Goal: Information Seeking & Learning: Learn about a topic

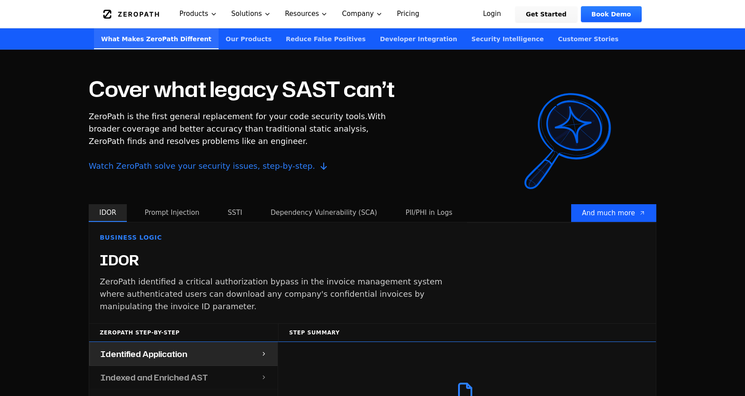
scroll to position [788, 0]
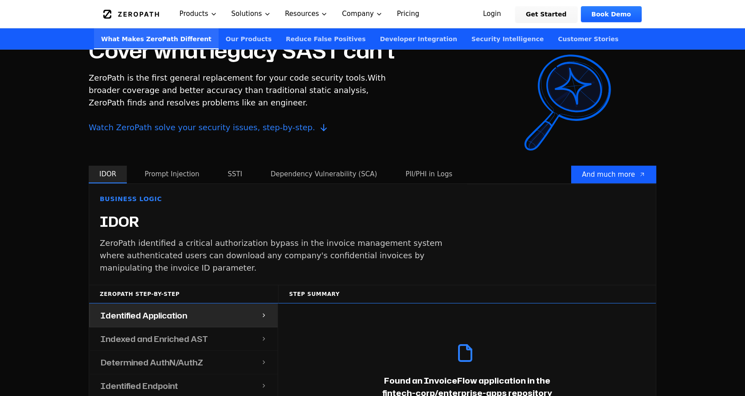
click at [168, 166] on button "Prompt Injection" at bounding box center [172, 175] width 76 height 18
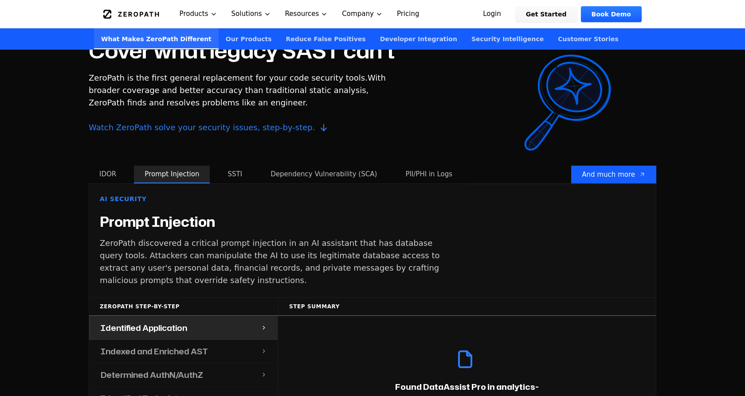
click at [222, 166] on button "SSTI" at bounding box center [235, 175] width 36 height 18
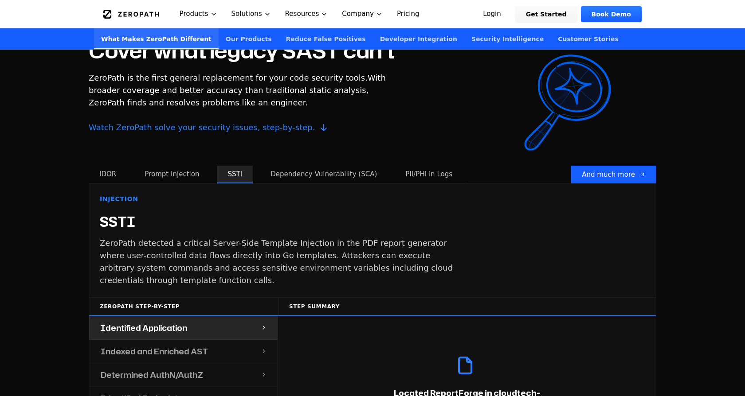
click at [275, 184] on div "Injection SSTI ZeroPath detected a critical Server-Side Template Injection in t…" at bounding box center [278, 241] width 378 height 114
click at [280, 168] on button "Dependency Vulnerability (SCA)" at bounding box center [324, 175] width 128 height 18
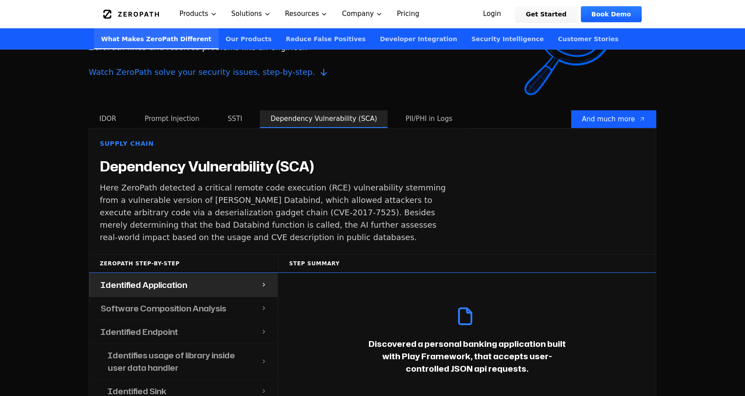
scroll to position [851, 0]
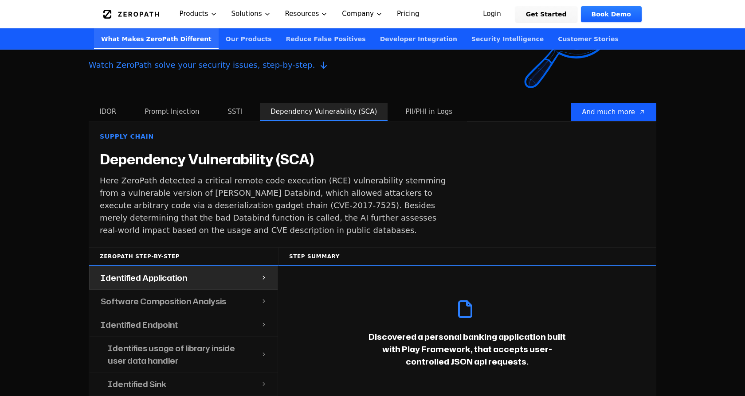
click at [396, 103] on button "PII/PHI in Logs" at bounding box center [429, 112] width 68 height 18
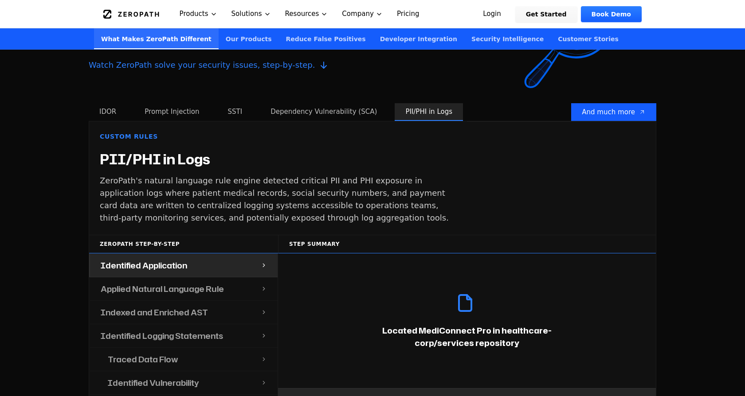
click at [340, 103] on button "Dependency Vulnerability (SCA)" at bounding box center [324, 112] width 128 height 18
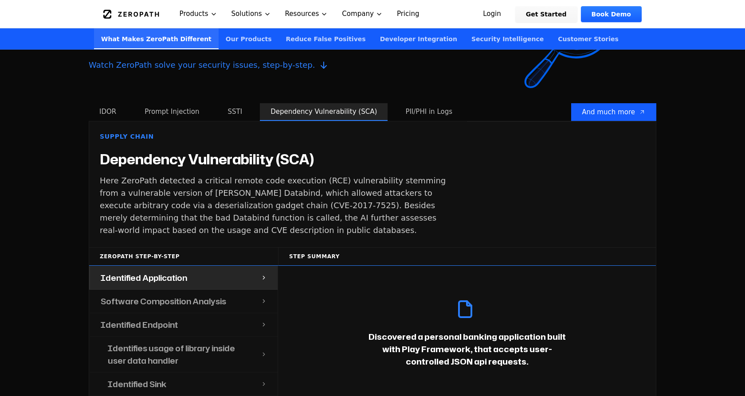
click at [260, 103] on button "Dependency Vulnerability (SCA)" at bounding box center [324, 112] width 128 height 18
click at [220, 103] on button "SSTI" at bounding box center [235, 112] width 36 height 18
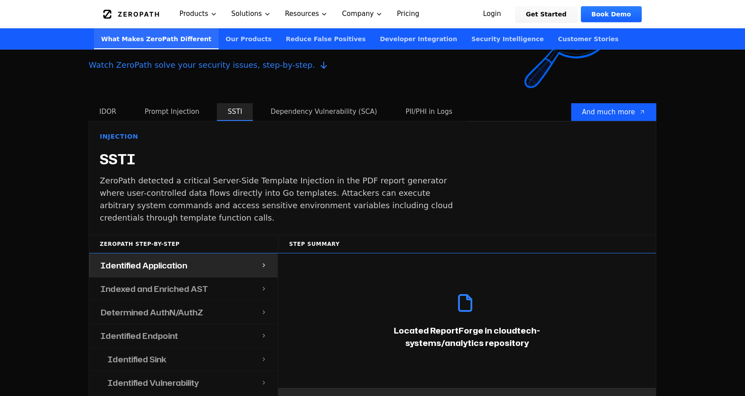
click at [181, 103] on button "Prompt Injection" at bounding box center [172, 112] width 76 height 18
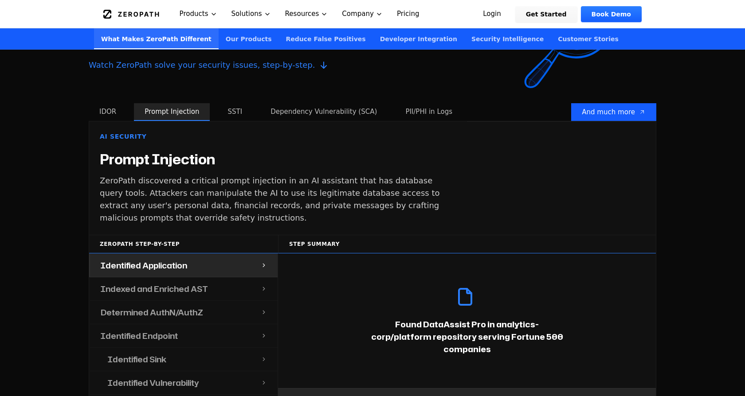
click at [118, 103] on button "IDOR" at bounding box center [108, 112] width 38 height 18
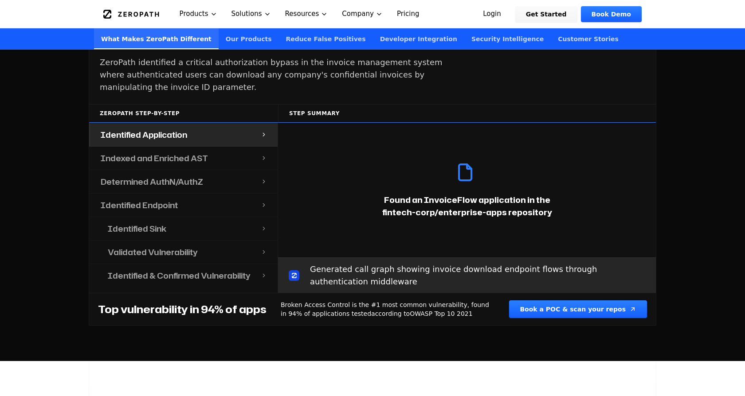
scroll to position [983, 0]
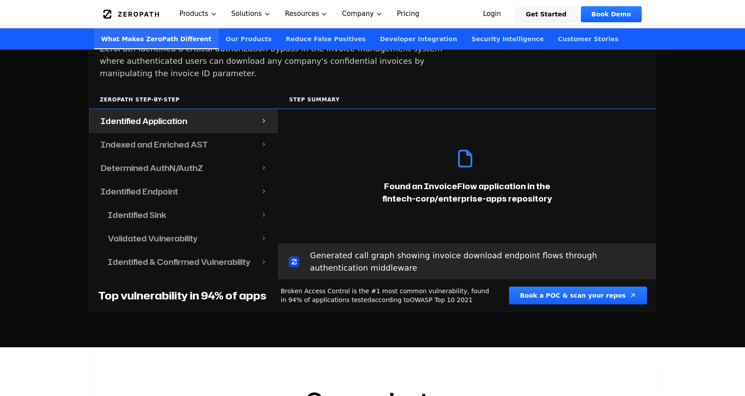
click at [154, 209] on h4 "Identified Sink" at bounding box center [137, 215] width 59 height 12
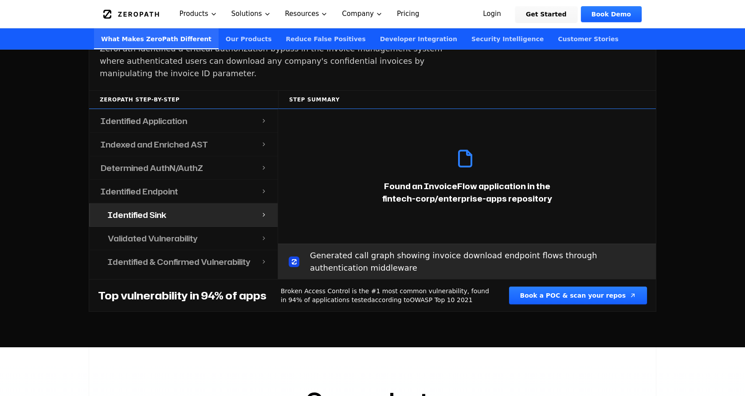
click at [162, 185] on h4 "Identified Endpoint" at bounding box center [139, 191] width 77 height 12
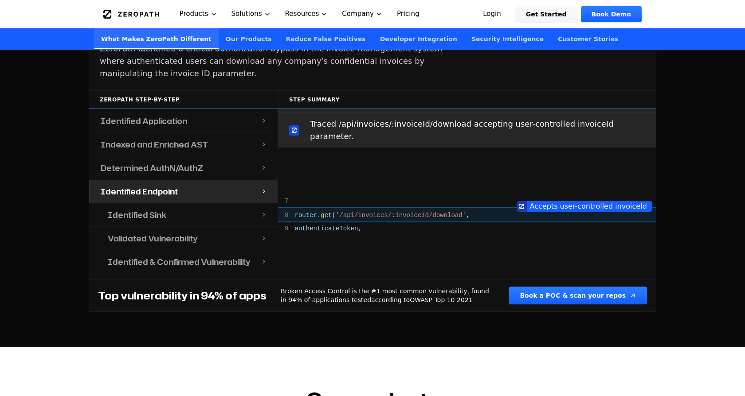
scroll to position [475, 0]
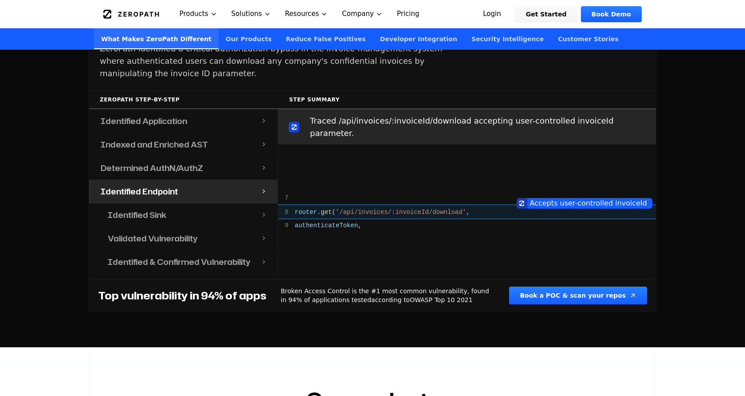
click at [170, 204] on div "Identified Sink" at bounding box center [179, 215] width 164 height 23
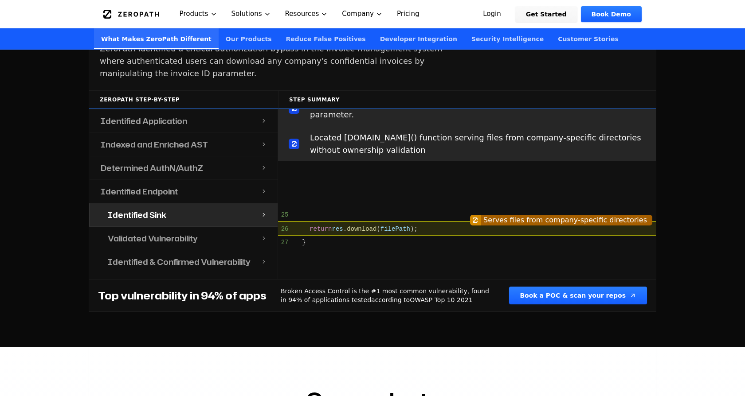
scroll to position [646, 0]
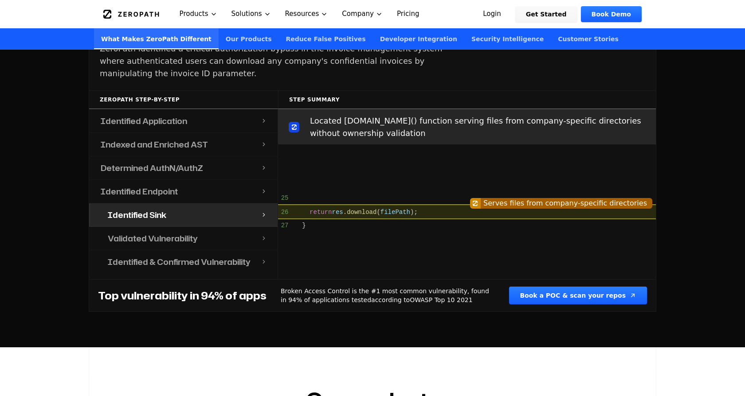
click at [207, 204] on div "Identified Sink" at bounding box center [179, 215] width 164 height 23
click at [265, 212] on icon at bounding box center [264, 215] width 6 height 7
click at [249, 227] on div "Validated Vulnerability" at bounding box center [179, 238] width 164 height 23
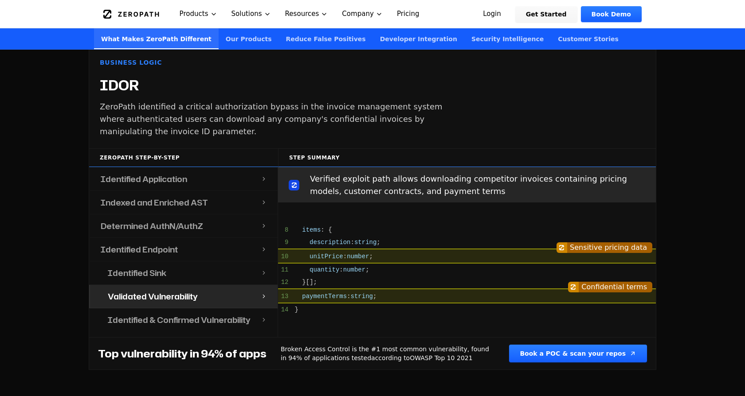
scroll to position [922, 0]
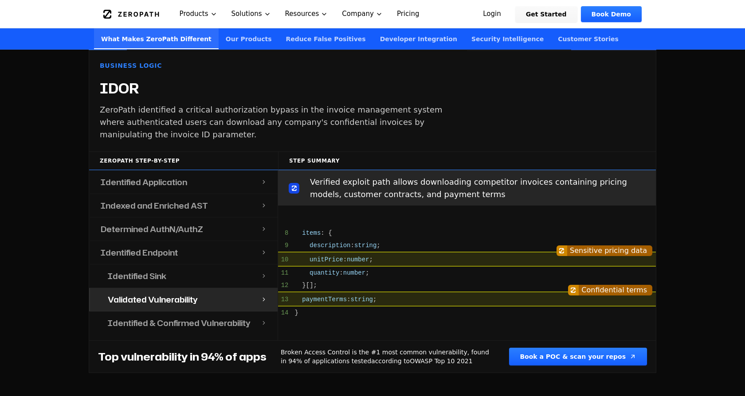
click at [198, 175] on div "Identified Application" at bounding box center [175, 182] width 171 height 23
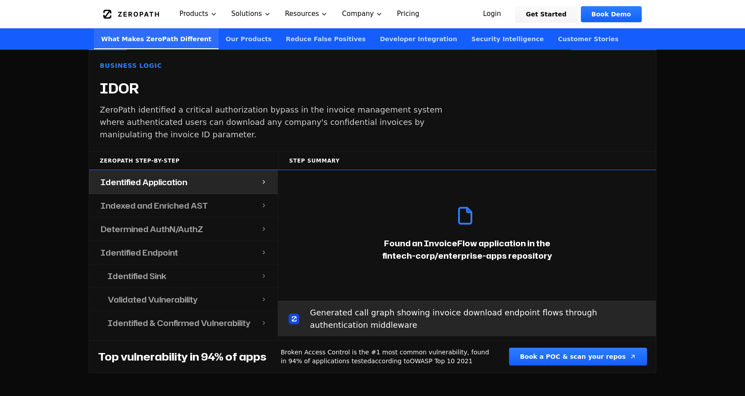
scroll to position [0, 0]
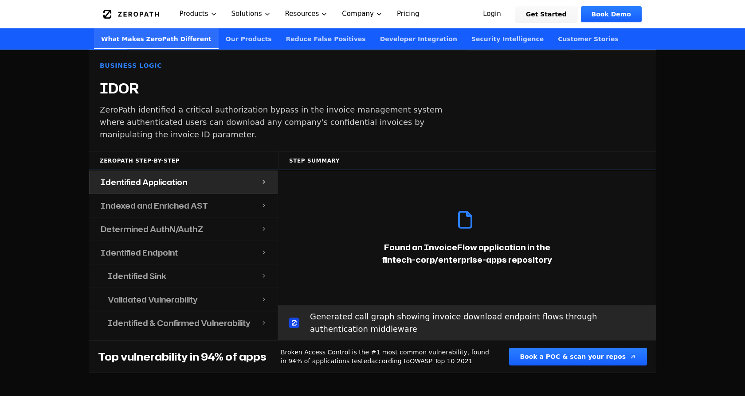
click at [206, 194] on div "Indexed and Enriched AST" at bounding box center [175, 205] width 171 height 23
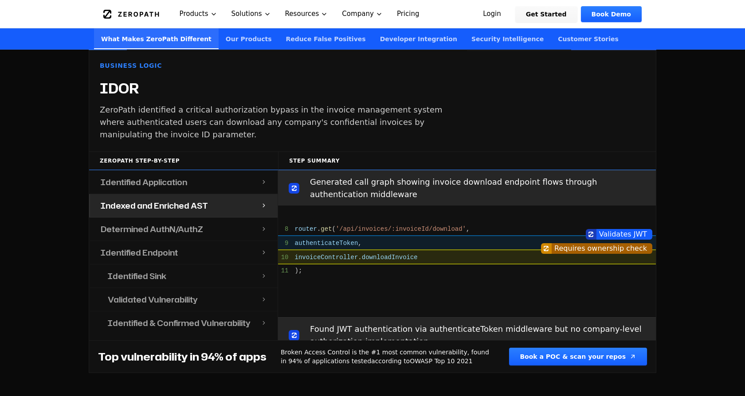
scroll to position [153, 0]
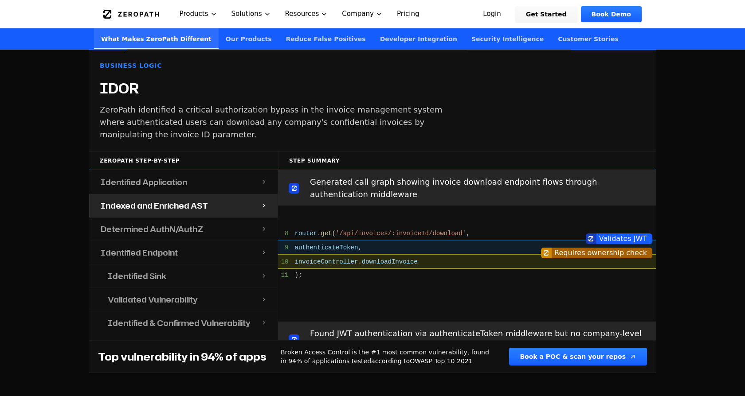
click at [237, 220] on div "Determined AuthN/AuthZ" at bounding box center [175, 229] width 171 height 23
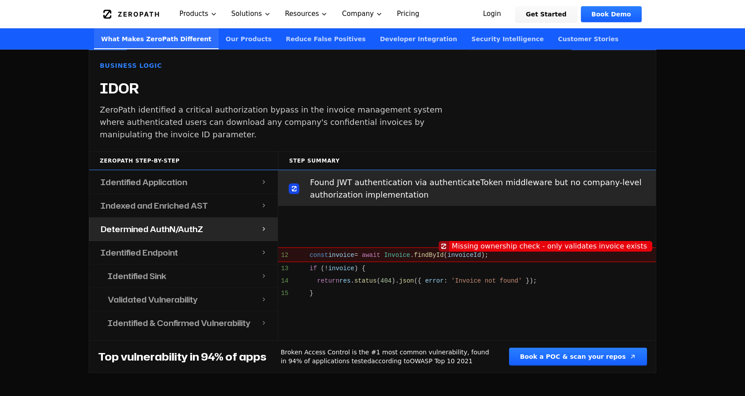
click at [234, 241] on div "Identified Endpoint" at bounding box center [175, 252] width 171 height 23
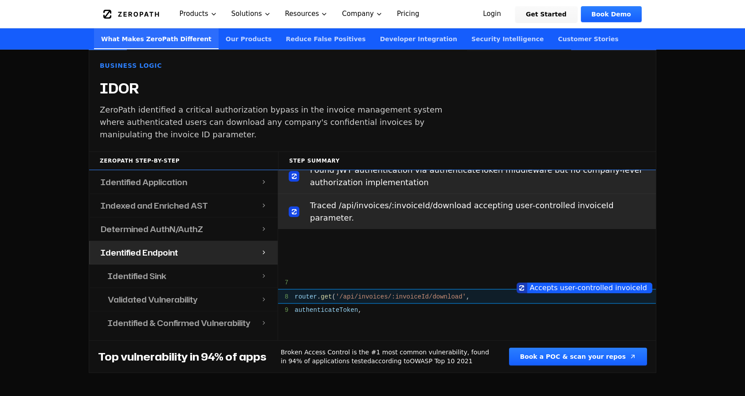
scroll to position [475, 0]
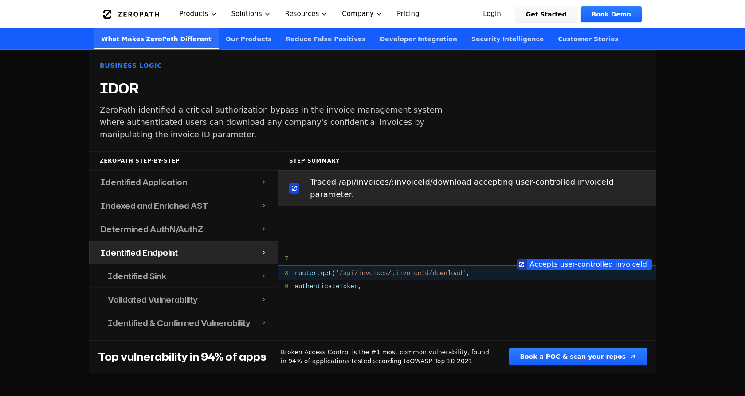
click at [232, 241] on div "Identified Endpoint" at bounding box center [175, 252] width 171 height 23
click at [228, 245] on div "Identified Endpoint" at bounding box center [175, 252] width 171 height 23
click at [225, 265] on div "Identified Sink" at bounding box center [179, 276] width 164 height 23
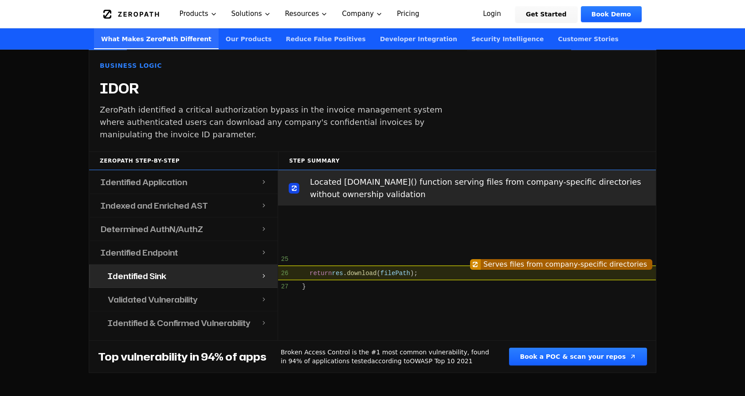
scroll to position [930, 0]
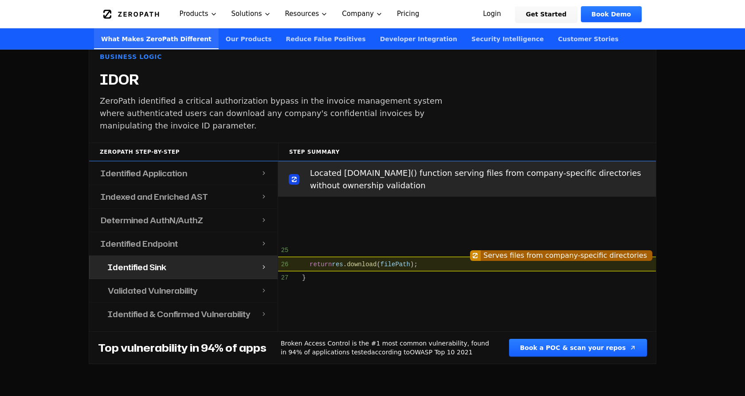
click at [224, 279] on div "Validated Vulnerability" at bounding box center [179, 290] width 164 height 23
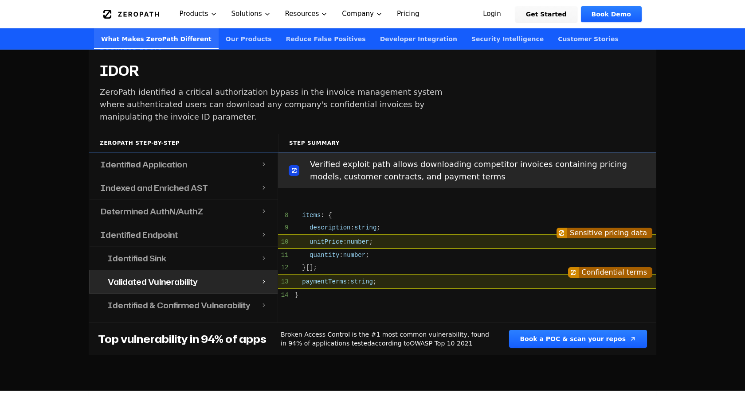
scroll to position [946, 0]
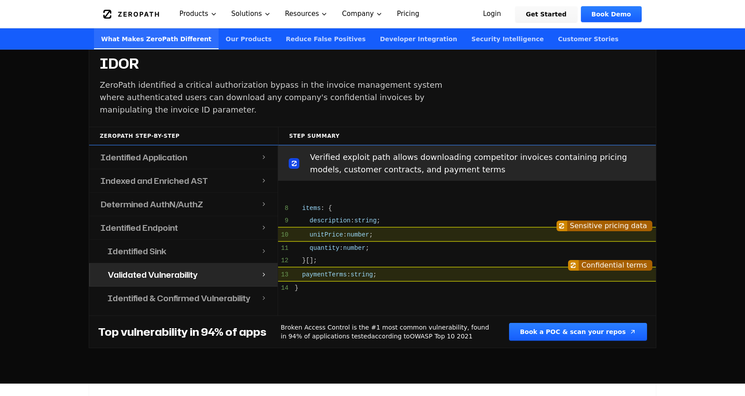
click at [222, 292] on h4 "Identified & Confirmed Vulnerability" at bounding box center [179, 298] width 143 height 12
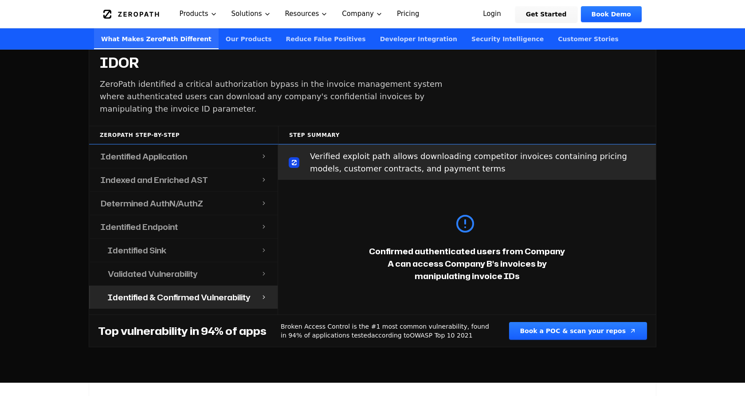
scroll to position [956, 0]
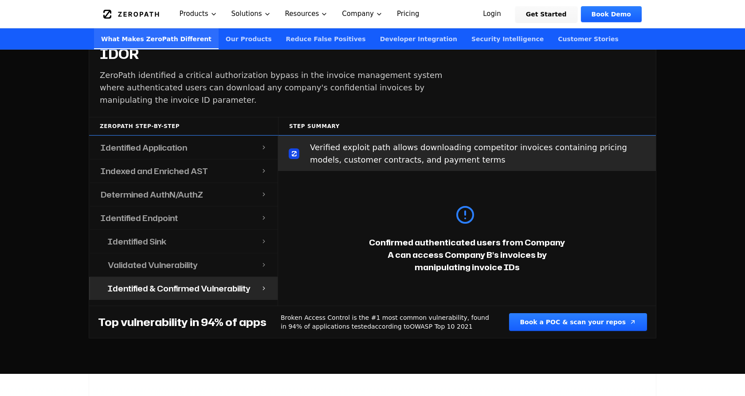
click at [217, 254] on div "Validated Vulnerability" at bounding box center [179, 265] width 164 height 23
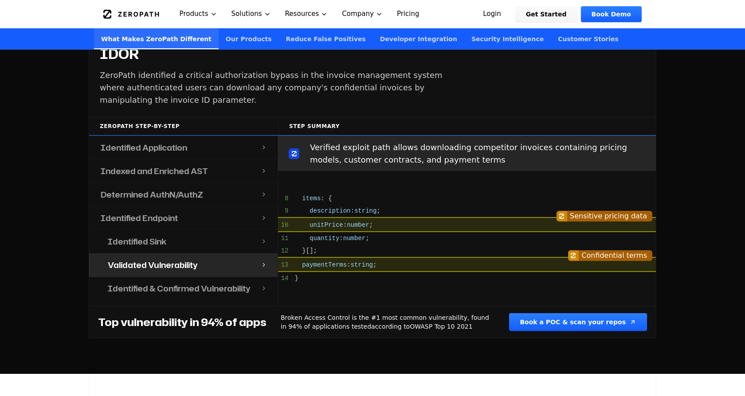
click at [212, 230] on div "Identified Sink" at bounding box center [179, 241] width 164 height 23
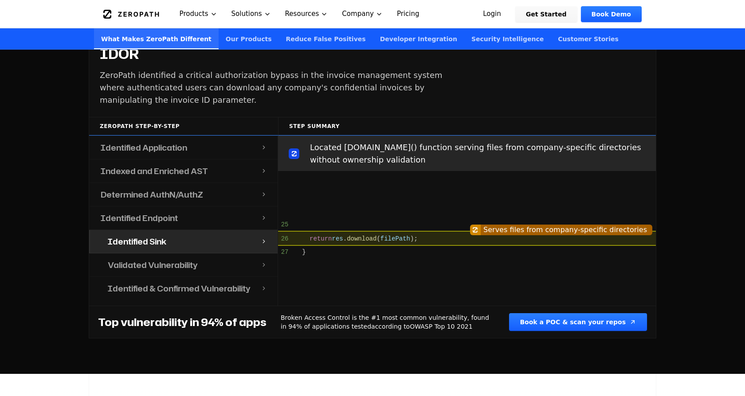
click at [207, 207] on div "Identified Endpoint" at bounding box center [175, 218] width 171 height 23
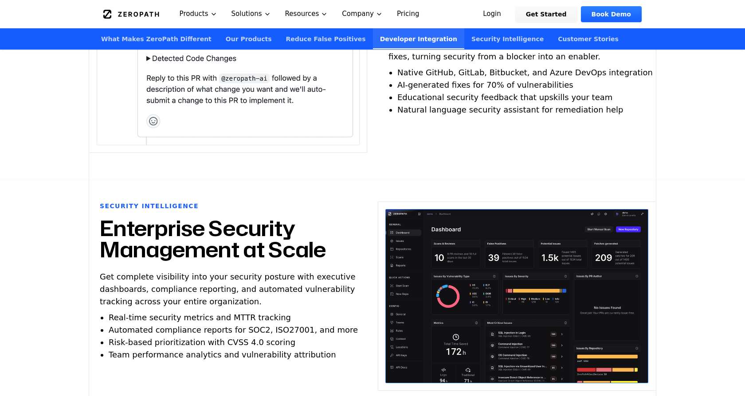
scroll to position [2251, 0]
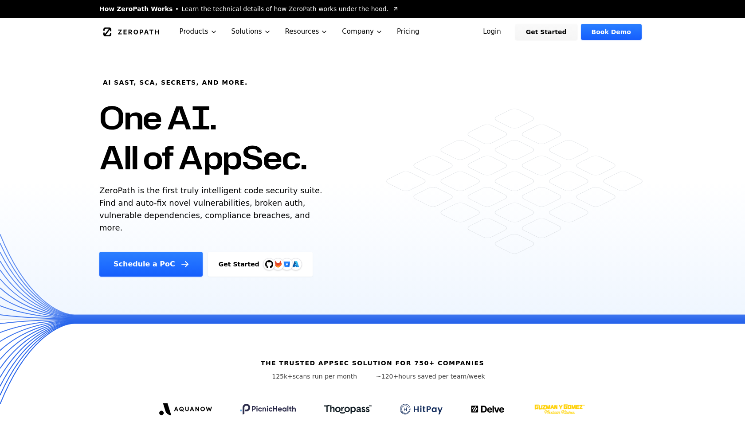
click at [577, 35] on link "Get Started" at bounding box center [546, 32] width 62 height 16
click at [391, 33] on link "Pricing" at bounding box center [408, 32] width 37 height 28
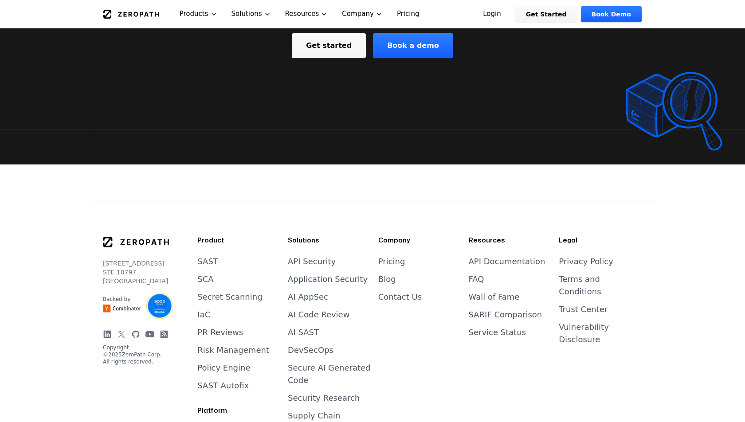
scroll to position [1939, 0]
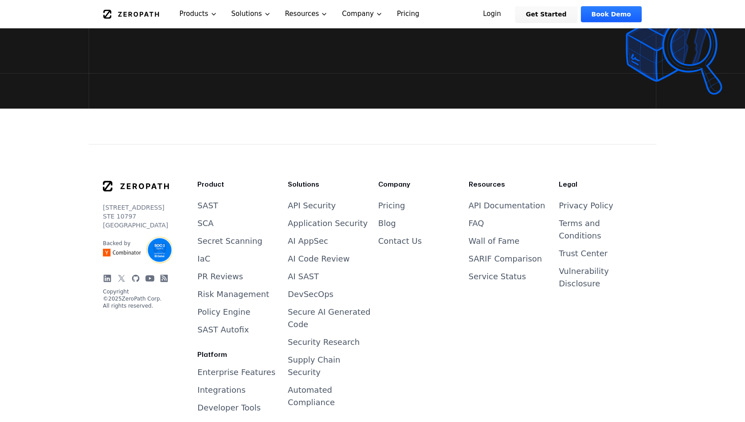
click at [204, 219] on link "SCA" at bounding box center [205, 223] width 16 height 9
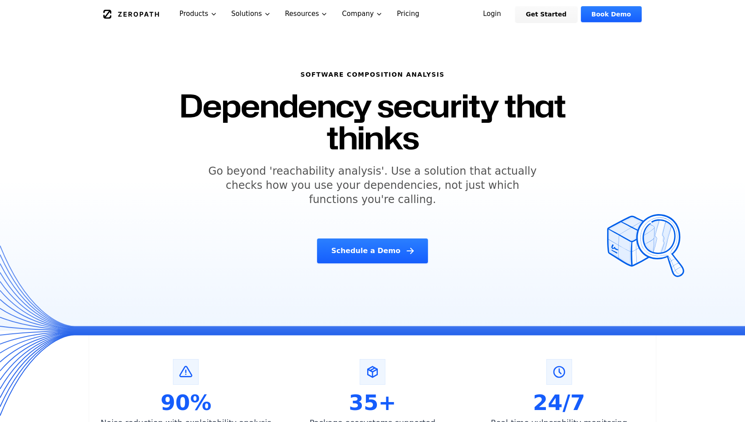
scroll to position [39, 0]
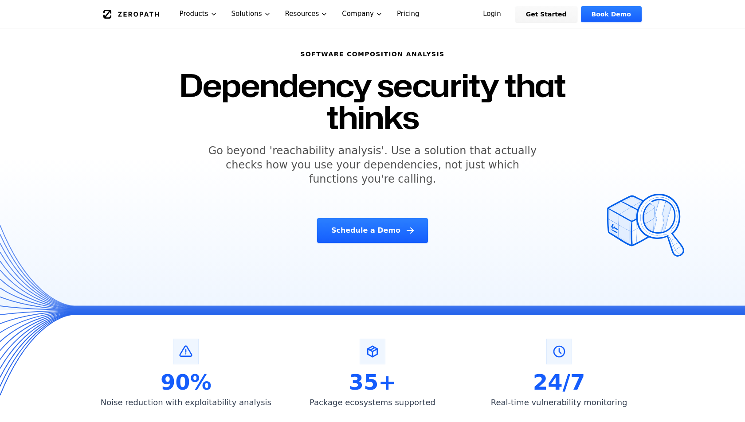
click at [241, 154] on h5 "Go beyond 'reachability analysis'. Use a solution that actually checks how you …" at bounding box center [372, 165] width 341 height 43
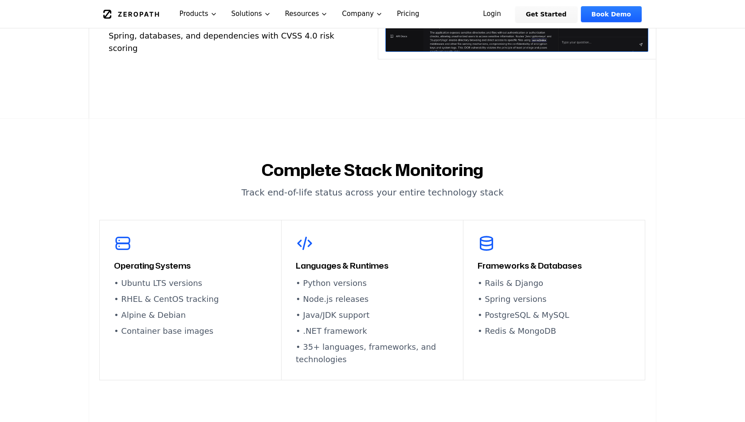
scroll to position [1517, 0]
